Goal: Task Accomplishment & Management: Complete application form

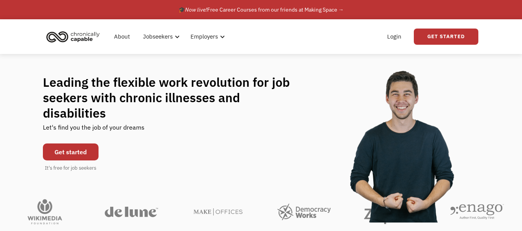
click at [85, 144] on link "Get started" at bounding box center [71, 152] width 56 height 17
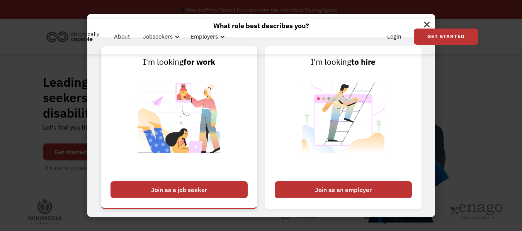
click at [160, 181] on div "Join as a job seeker" at bounding box center [178, 189] width 137 height 17
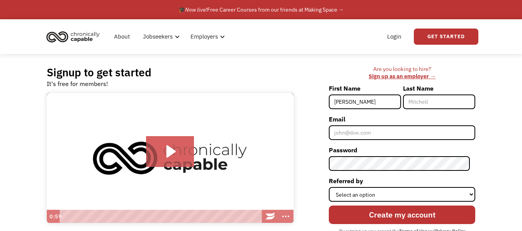
type input "[PERSON_NAME]"
click at [429, 105] on input "Last Name" at bounding box center [439, 102] width 72 height 15
type input "Friis"
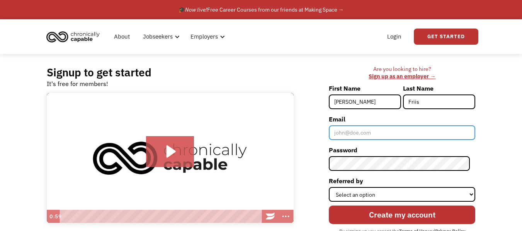
click at [389, 133] on input "Email" at bounding box center [402, 132] width 146 height 15
type input "[PERSON_NAME][EMAIL_ADDRESS][PERSON_NAME][DOMAIN_NAME]"
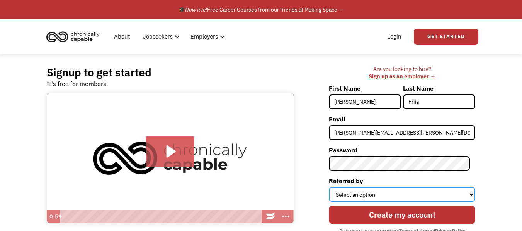
click at [370, 194] on select "Select an option Instagram Facebook Twitter Search Engine News Article Word of …" at bounding box center [402, 194] width 146 height 15
select select "Word of Mouth"
click at [334, 187] on select "Select an option Instagram Facebook Twitter Search Engine News Article Word of …" at bounding box center [402, 194] width 146 height 15
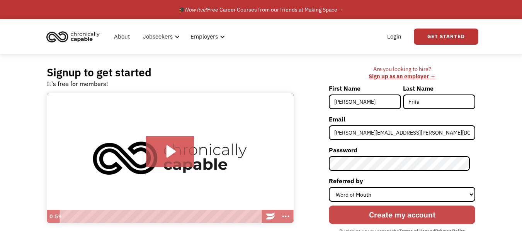
click at [385, 211] on input "Create my account" at bounding box center [402, 215] width 146 height 19
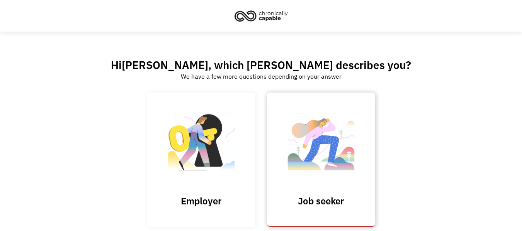
click at [317, 143] on img at bounding box center [320, 145] width 77 height 75
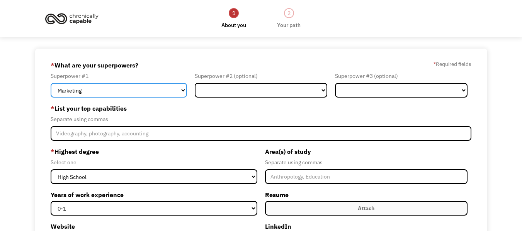
click at [158, 90] on select "Marketing Human Resources Finance Technology Operations Sales Industrial & Manu…" at bounding box center [119, 90] width 136 height 15
select select "Human Resources"
click at [51, 83] on select "Marketing Human Resources Finance Technology Operations Sales Industrial & Manu…" at bounding box center [119, 90] width 136 height 15
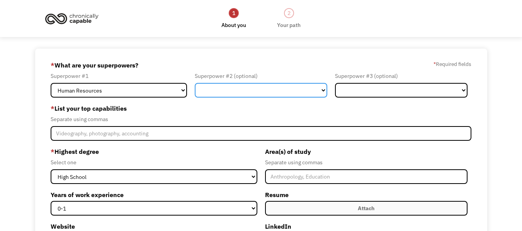
click at [225, 87] on select "Marketing Human Resources Finance Technology Operations Sales Industrial & Manu…" at bounding box center [261, 90] width 132 height 15
select select "Customer Service"
click at [195, 83] on select "Marketing Human Resources Finance Technology Operations Sales Industrial & Manu…" at bounding box center [261, 90] width 132 height 15
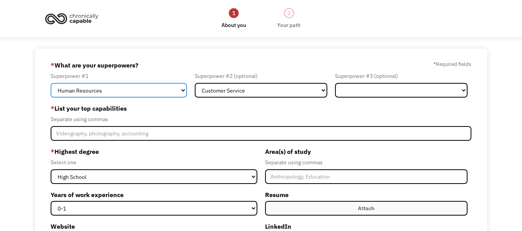
click at [132, 92] on select "Marketing Human Resources Finance Technology Operations Sales Industrial & Manu…" at bounding box center [119, 90] width 136 height 15
select select "Customer Service"
click at [51, 83] on select "Marketing Human Resources Finance Technology Operations Sales Industrial & Manu…" at bounding box center [119, 90] width 136 height 15
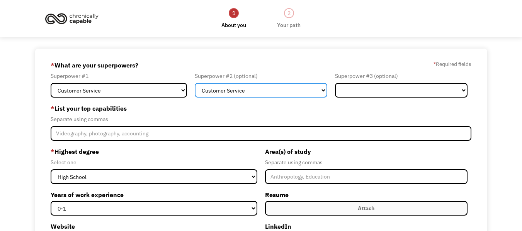
click at [224, 96] on select "Marketing Human Resources Finance Technology Operations Sales Industrial & Manu…" at bounding box center [261, 90] width 132 height 15
select select "Human Resources"
click at [195, 83] on select "Marketing Human Resources Finance Technology Operations Sales Industrial & Manu…" at bounding box center [261, 90] width 132 height 15
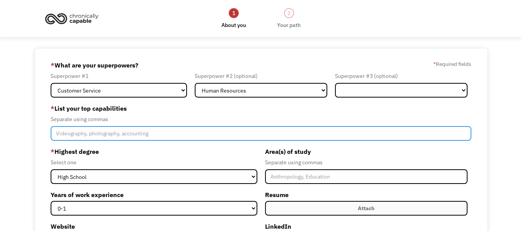
click at [173, 130] on input "Member-Create-Step1" at bounding box center [261, 133] width 420 height 15
type input "Videography, photography, customer service"
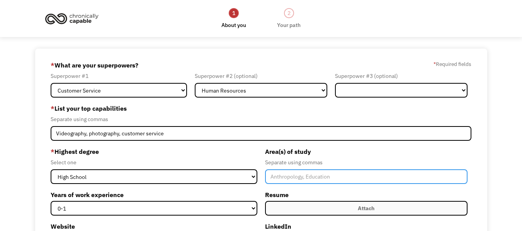
click at [295, 179] on input "Member-Create-Step1" at bounding box center [366, 176] width 202 height 15
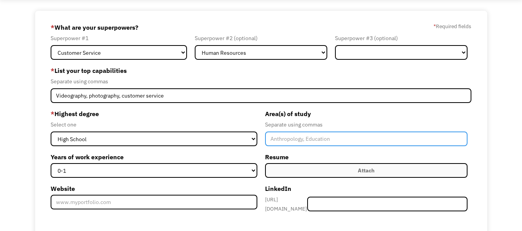
scroll to position [38, 0]
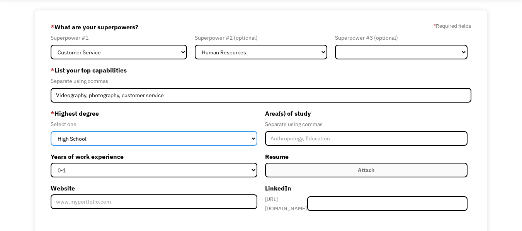
click at [237, 144] on select "High School Associates Bachelors Master's PhD" at bounding box center [154, 138] width 206 height 15
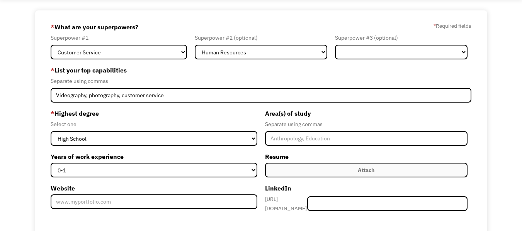
click at [191, 113] on label "* Highest degree" at bounding box center [154, 113] width 206 height 12
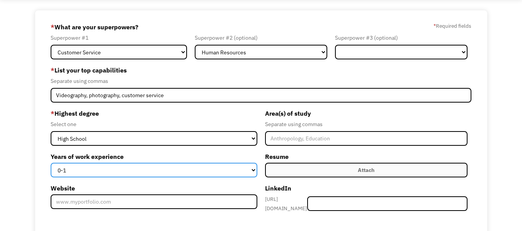
click at [131, 164] on select "0-1 2-4 5-10 11-15 15+" at bounding box center [154, 170] width 206 height 15
click at [51, 163] on select "0-1 2-4 5-10 11-15 15+" at bounding box center [154, 170] width 206 height 15
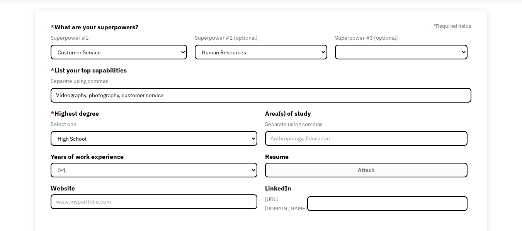
click at [288, 164] on label "Attach" at bounding box center [366, 170] width 202 height 15
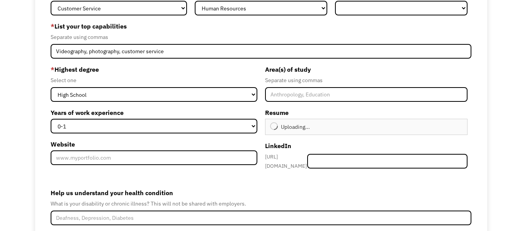
type input "Continue"
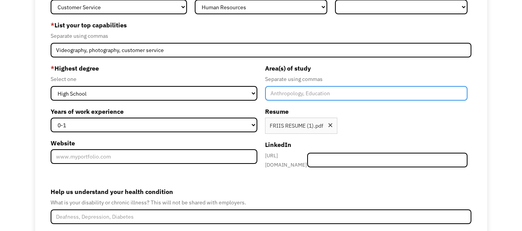
click at [278, 95] on input "Member-Create-Step1" at bounding box center [366, 93] width 202 height 15
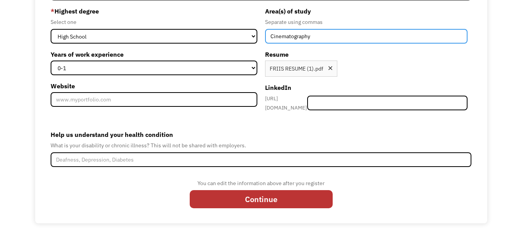
type input "Cinematography"
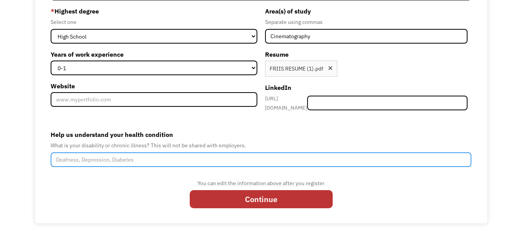
click at [152, 159] on input "Help us understand your health condition" at bounding box center [261, 160] width 420 height 15
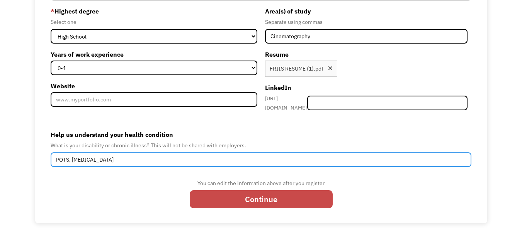
type input "POTS, bipolar disorder"
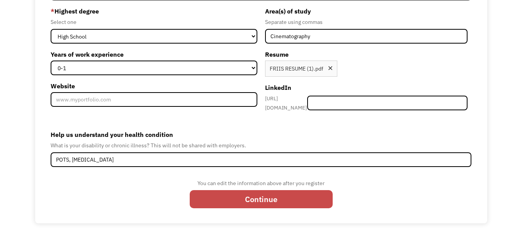
click at [206, 190] on input "Continue" at bounding box center [261, 199] width 143 height 19
type input "Please wait..."
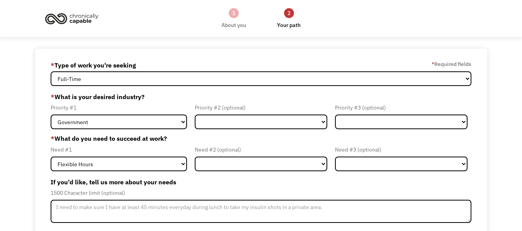
click at [236, 92] on label "* What is your desired industry?" at bounding box center [261, 97] width 420 height 12
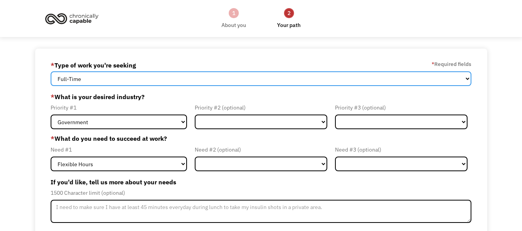
click at [236, 80] on select "Full-Time Part-Time Both Full-Time and Part-Time" at bounding box center [261, 78] width 420 height 15
click at [219, 80] on select "Full-Time Part-Time Both Full-Time and Part-Time" at bounding box center [261, 78] width 420 height 15
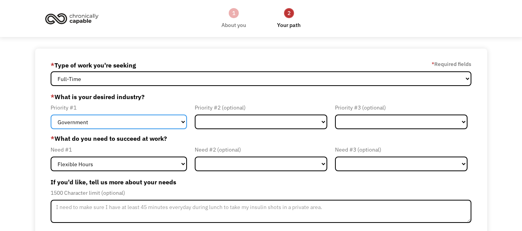
click at [134, 123] on select "Government Finance & Insurance Health & Social Care Tech & Engineering Creative…" at bounding box center [119, 122] width 136 height 15
select select "Health & Social Care"
click at [51, 115] on select "Government Finance & Insurance Health & Social Care Tech & Engineering Creative…" at bounding box center [119, 122] width 136 height 15
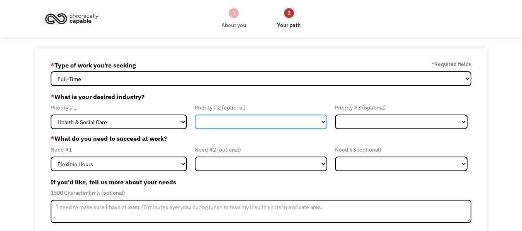
click at [247, 121] on select "Government Finance & Insurance Health & Social Care Tech & Engineering Creative…" at bounding box center [261, 122] width 132 height 15
select select "Creative & Design"
click at [195, 115] on select "Government Finance & Insurance Health & Social Care Tech & Engineering Creative…" at bounding box center [261, 122] width 132 height 15
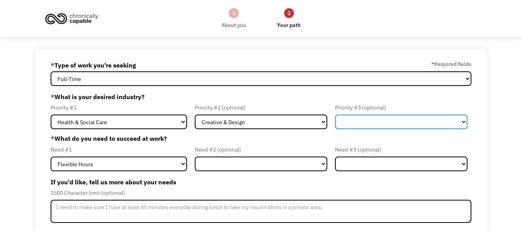
click at [382, 123] on select "Government Finance & Insurance Health & Social Care Tech & Engineering Creative…" at bounding box center [401, 122] width 132 height 15
select select "Education"
click at [335, 115] on select "Government Finance & Insurance Health & Social Care Tech & Engineering Creative…" at bounding box center [401, 122] width 132 height 15
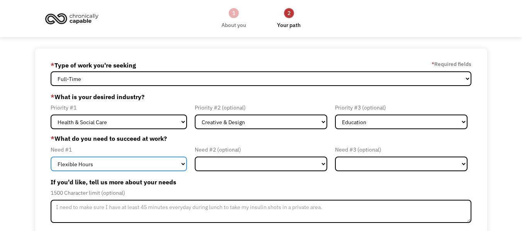
click at [126, 165] on select "Flexible Hours Remote Work Service Animal On-site Accommodations Visual Support…" at bounding box center [119, 164] width 136 height 15
select select "On-site Accommodations"
click at [51, 157] on select "Flexible Hours Remote Work Service Animal On-site Accommodations Visual Support…" at bounding box center [119, 164] width 136 height 15
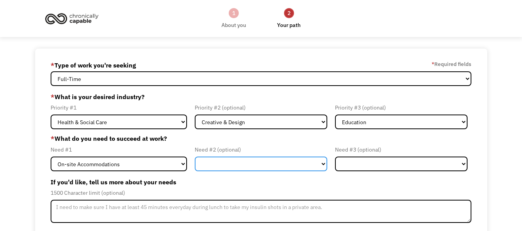
click at [222, 165] on select "Flexible Hours Remote Work Service Animal On-site Accommodations Visual Support…" at bounding box center [261, 164] width 132 height 15
click at [195, 157] on select "Flexible Hours Remote Work Service Animal On-site Accommodations Visual Support…" at bounding box center [261, 164] width 132 height 15
click at [246, 161] on select "Flexible Hours Remote Work Service Animal On-site Accommodations Visual Support…" at bounding box center [261, 164] width 132 height 15
select select "Other"
click at [195, 157] on select "Flexible Hours Remote Work Service Animal On-site Accommodations Visual Support…" at bounding box center [261, 164] width 132 height 15
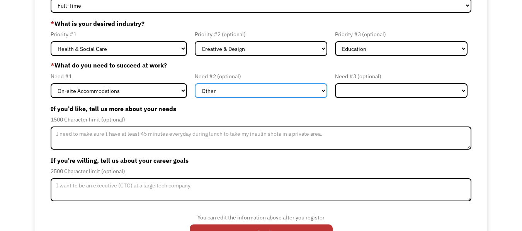
scroll to position [73, 0]
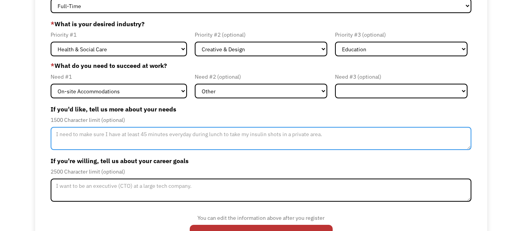
click at [150, 137] on textarea "Member-Update-Form-Step2" at bounding box center [261, 138] width 420 height 23
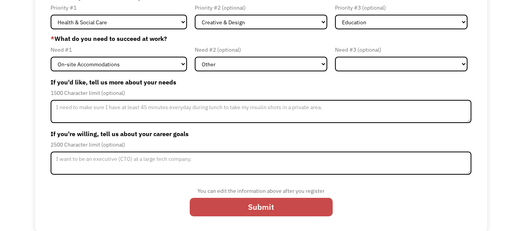
click at [239, 211] on input "Submit" at bounding box center [261, 207] width 143 height 19
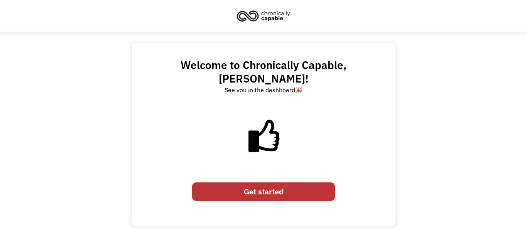
click at [224, 183] on link "Get started" at bounding box center [263, 192] width 143 height 19
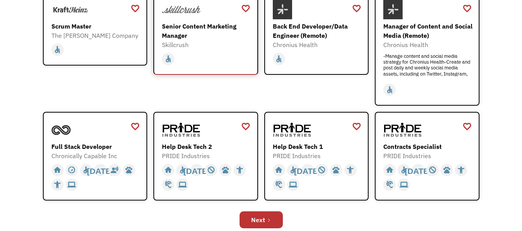
scroll to position [238, 0]
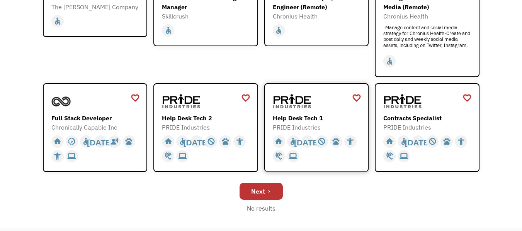
click at [283, 121] on div "Help Desk Tech 1" at bounding box center [318, 118] width 90 height 9
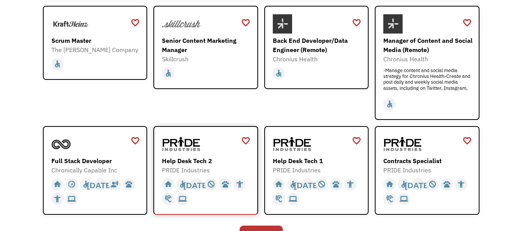
scroll to position [182, 0]
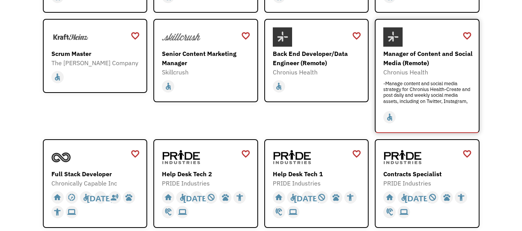
click at [406, 59] on div "Manager of Content and Social Media (Remote)" at bounding box center [428, 58] width 90 height 19
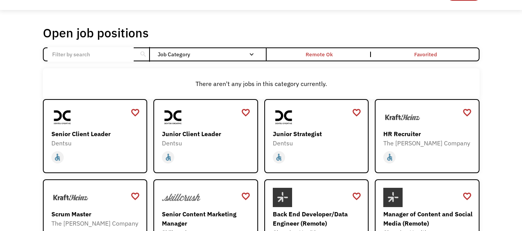
scroll to position [326, 0]
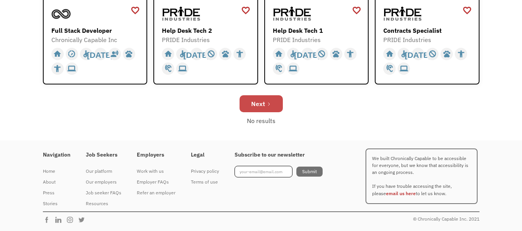
click at [262, 104] on div "Next" at bounding box center [258, 103] width 14 height 9
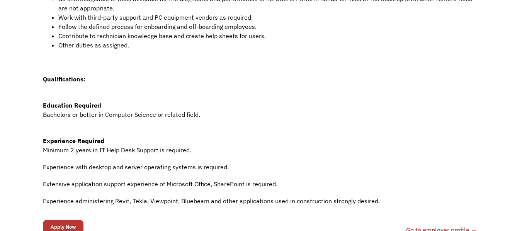
scroll to position [308, 0]
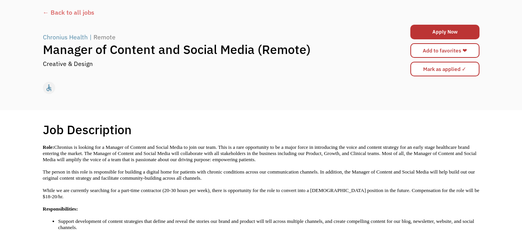
scroll to position [26, 0]
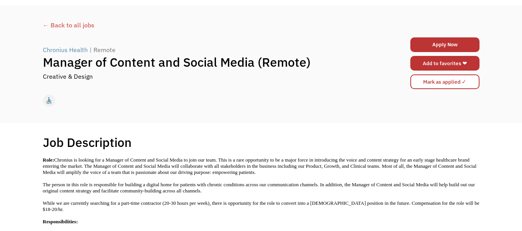
click at [430, 66] on link "Add to favorites ❤" at bounding box center [444, 63] width 69 height 15
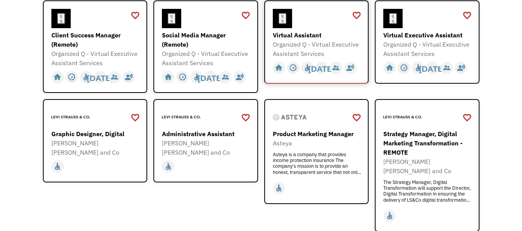
scroll to position [220, 0]
click at [292, 30] on div "Virtual Assistant" at bounding box center [318, 34] width 90 height 9
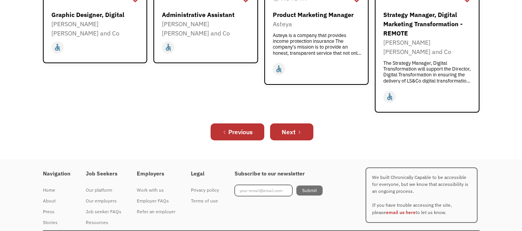
scroll to position [344, 0]
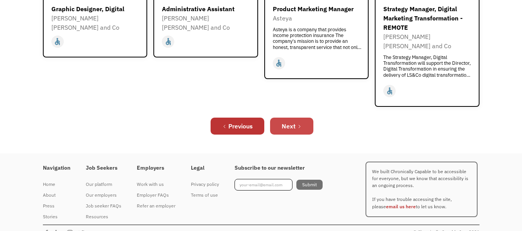
click at [291, 122] on div "Next" at bounding box center [288, 126] width 14 height 9
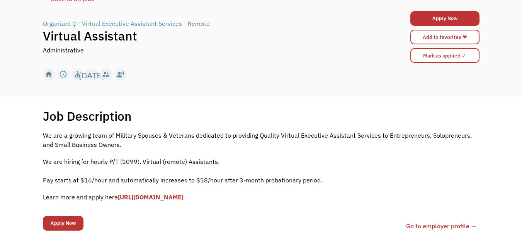
scroll to position [50, 0]
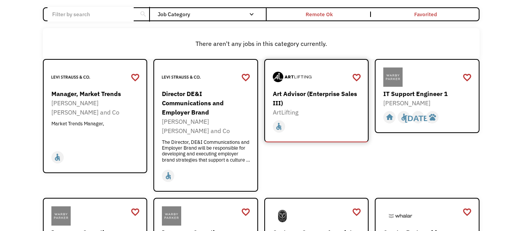
scroll to position [106, 0]
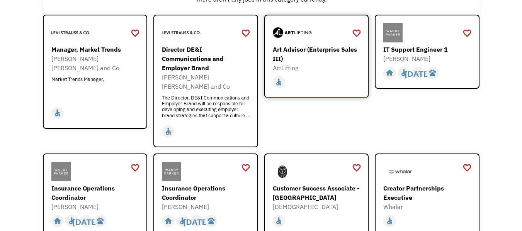
click at [296, 50] on div "Art Advisor (Enterprise Sales III)" at bounding box center [318, 54] width 90 height 19
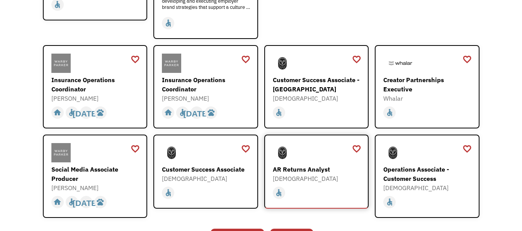
scroll to position [258, 0]
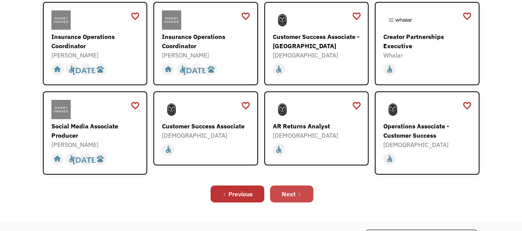
click at [300, 192] on icon "Next Page" at bounding box center [299, 194] width 5 height 5
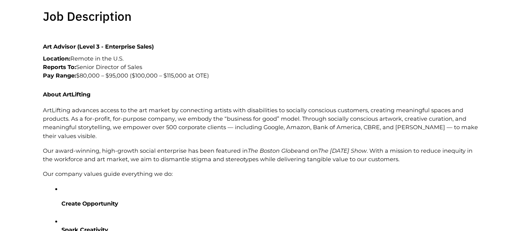
scroll to position [264, 0]
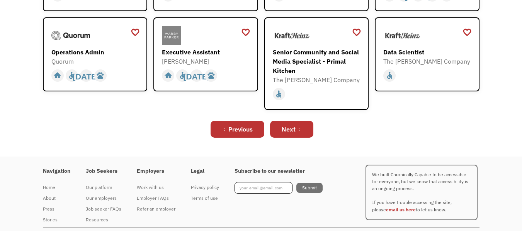
scroll to position [290, 0]
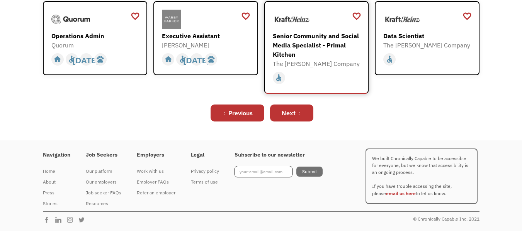
click at [302, 41] on div "Senior Community and Social Media Specialist - Primal Kitchen" at bounding box center [318, 45] width 90 height 28
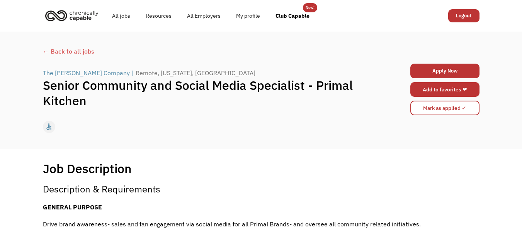
click at [432, 87] on link "Add to favorites ❤" at bounding box center [444, 89] width 69 height 15
